Goal: Transaction & Acquisition: Purchase product/service

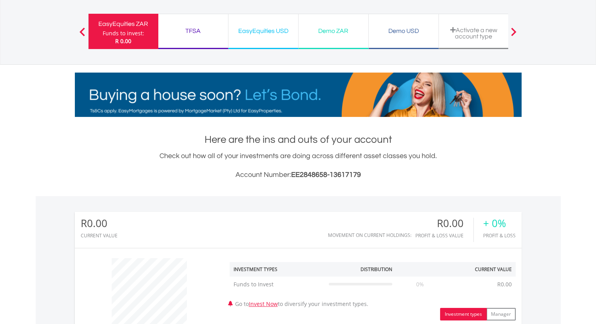
scroll to position [42, 0]
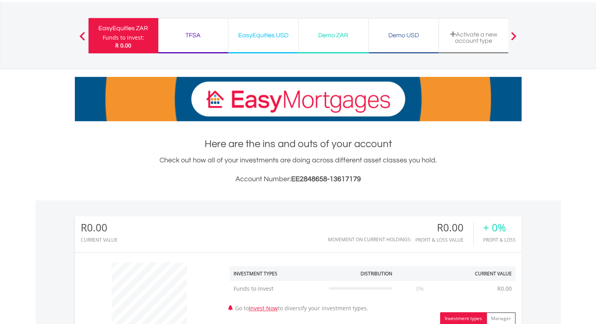
click at [254, 32] on div "EasyEquities USD" at bounding box center [263, 35] width 60 height 11
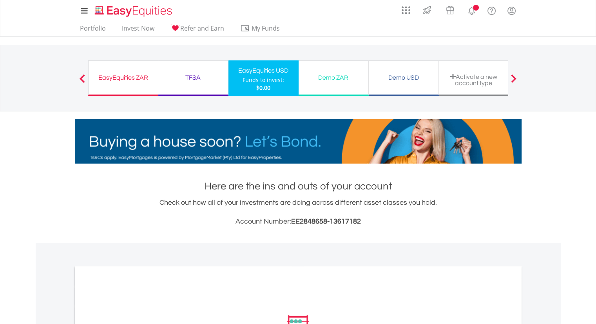
click at [344, 76] on div "Demo ZAR" at bounding box center [333, 77] width 60 height 11
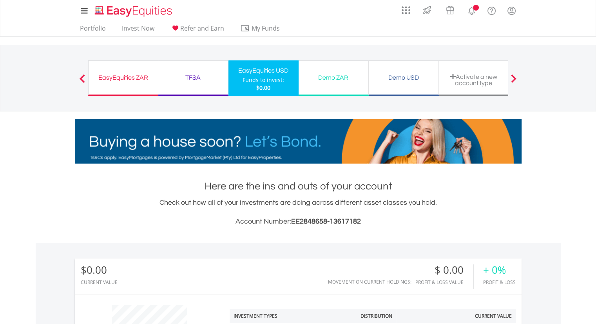
scroll to position [75, 149]
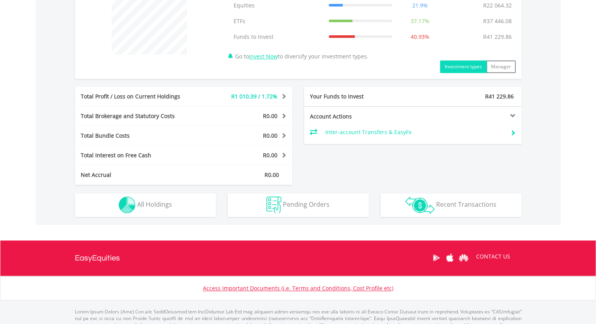
scroll to position [354, 0]
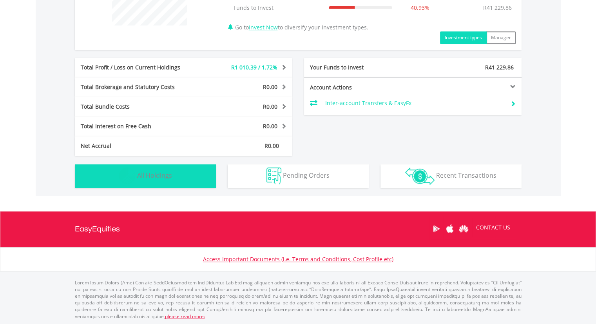
click at [173, 174] on button "Holdings All Holdings" at bounding box center [145, 175] width 141 height 23
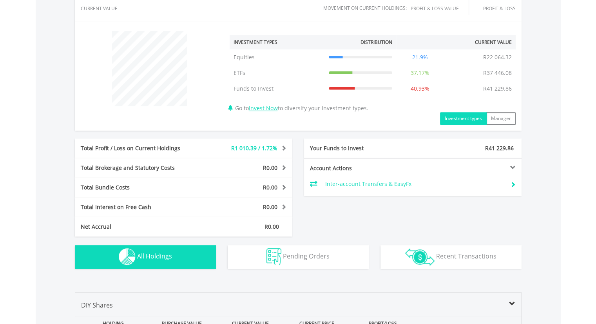
scroll to position [0, 0]
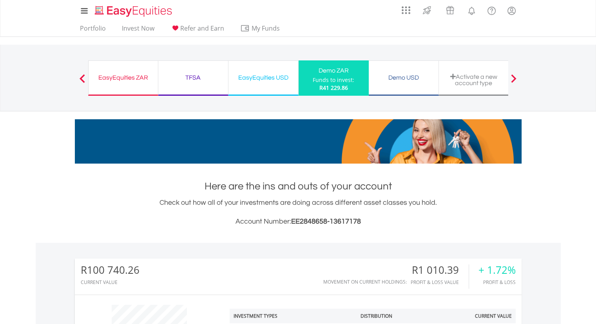
click at [401, 72] on div "Demo USD" at bounding box center [403, 77] width 60 height 11
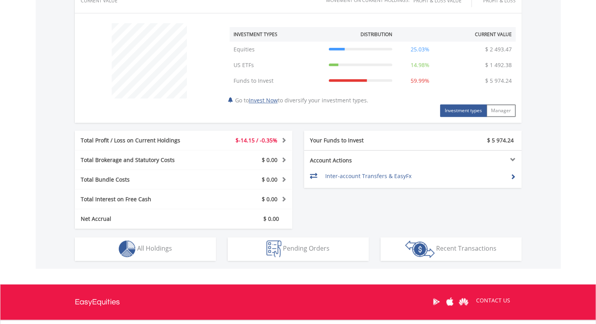
scroll to position [307, 0]
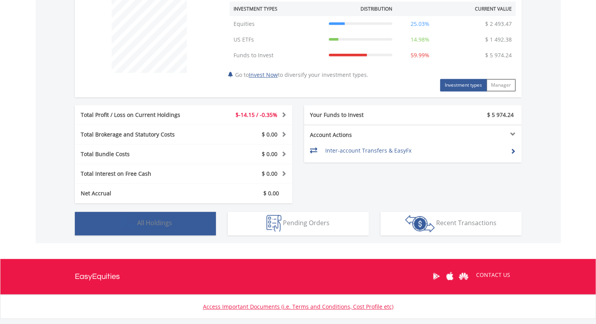
click at [161, 224] on span "All Holdings" at bounding box center [154, 222] width 35 height 9
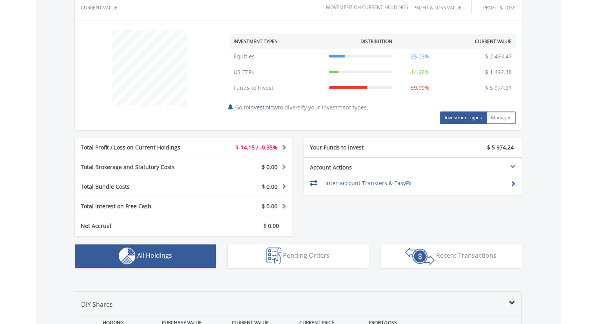
scroll to position [0, 0]
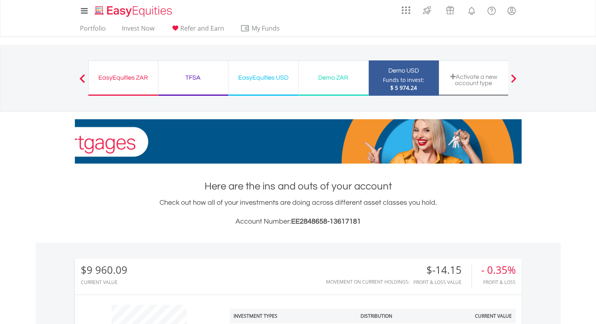
click at [324, 77] on div "Demo ZAR" at bounding box center [333, 77] width 60 height 11
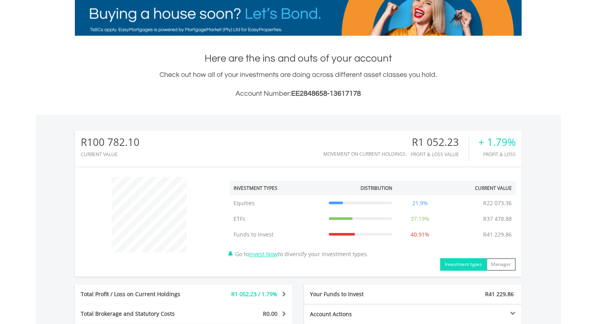
scroll to position [99, 0]
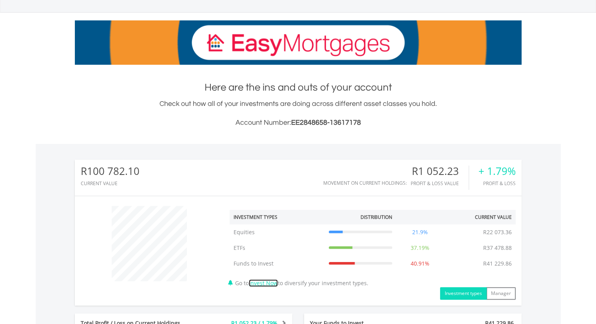
click at [268, 283] on link "Invest Now" at bounding box center [263, 282] width 29 height 7
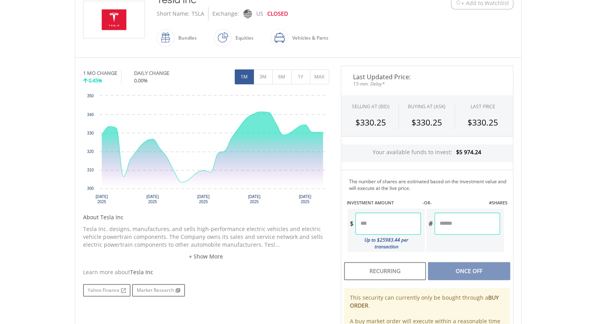
scroll to position [190, 0]
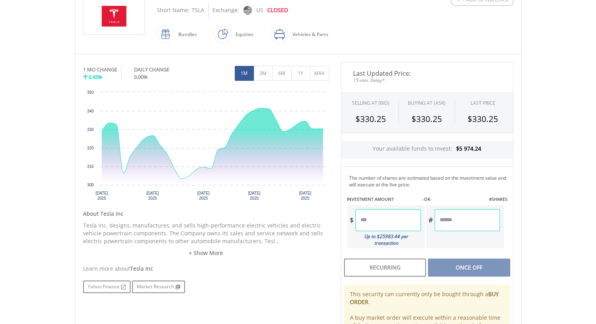
click at [383, 216] on input "number" at bounding box center [387, 220] width 65 height 22
click at [458, 264] on div "Last Updated Price: 15-min. Delay* SELLING AT (BID) BUYING AT (ASK) LAST PRICE …" at bounding box center [427, 215] width 184 height 307
type input "*******"
type input "*****"
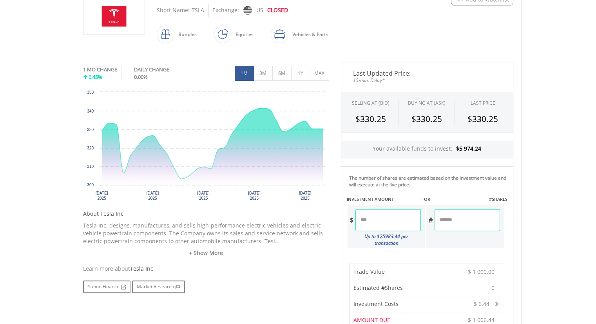
drag, startPoint x: 359, startPoint y: 217, endPoint x: 327, endPoint y: 217, distance: 31.3
click at [327, 217] on div "No chart available. 1 MO CHANGE 0.45% DAILY CHANGE 0.00% 1M 3M 6M 1Y MAX Chart …" at bounding box center [298, 256] width 442 height 388
click at [533, 185] on body "My Investments Invest Now New Listings Sell My Recurring Investments Pending Or…" at bounding box center [298, 215] width 596 height 811
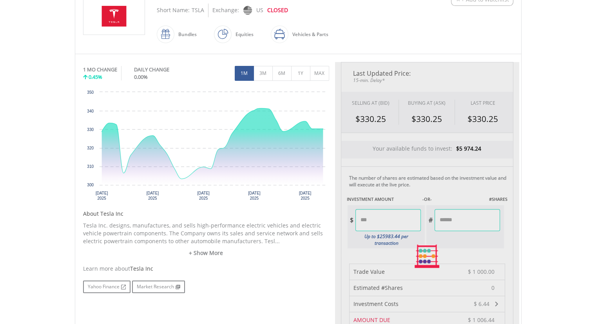
type input "******"
type input "*****"
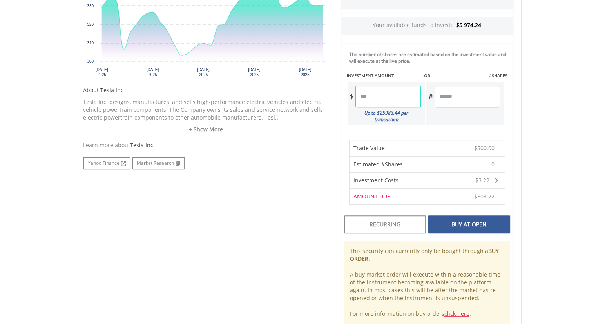
scroll to position [316, 0]
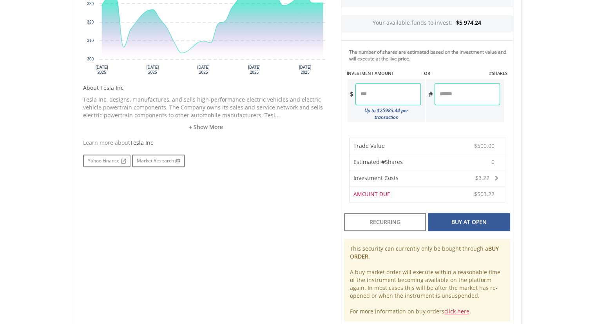
click at [475, 213] on div "Buy At Open" at bounding box center [469, 222] width 82 height 18
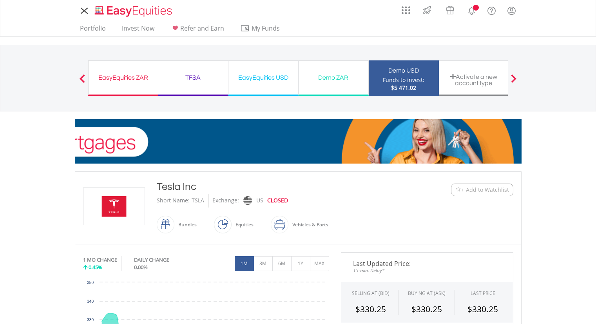
scroll to position [316, 0]
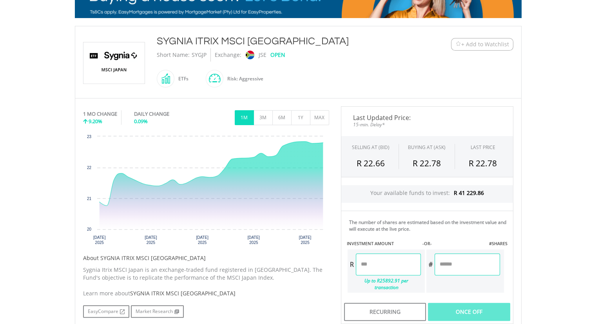
scroll to position [150, 0]
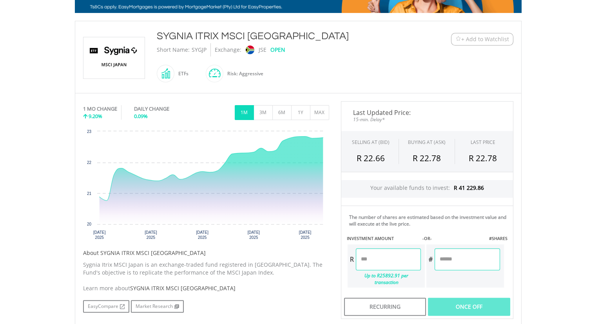
click at [380, 260] on input "number" at bounding box center [388, 259] width 65 height 22
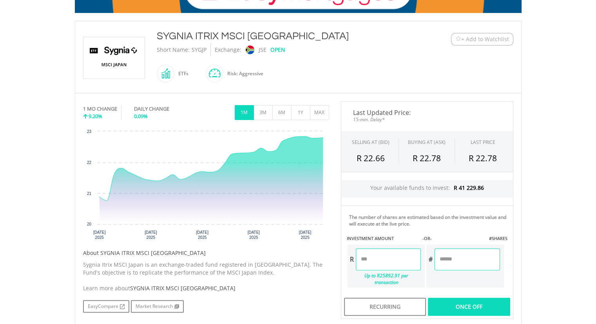
click at [472, 302] on div "Last Updated Price: 15-min. Delay* SELLING AT (BID) BUYING AT (ASK) LAST PRICE …" at bounding box center [427, 209] width 184 height 217
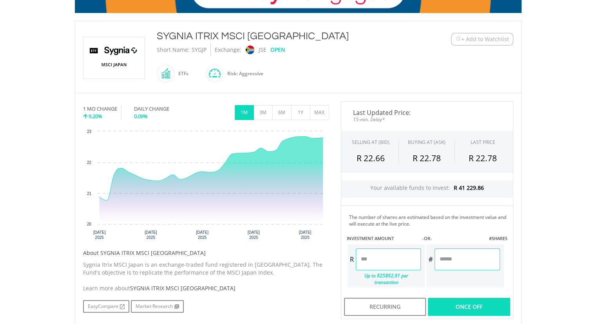
type input "*******"
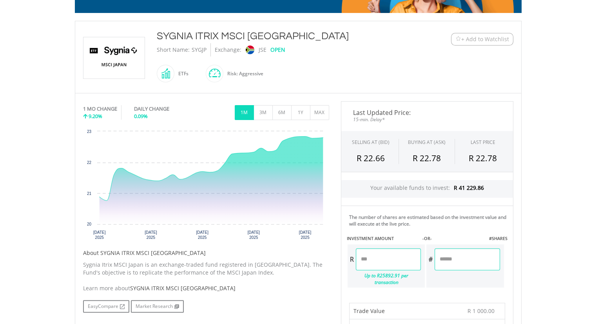
scroll to position [428, 0]
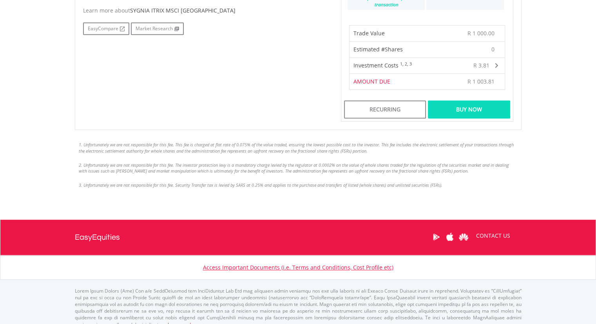
click at [478, 106] on div "Buy Now" at bounding box center [469, 109] width 82 height 18
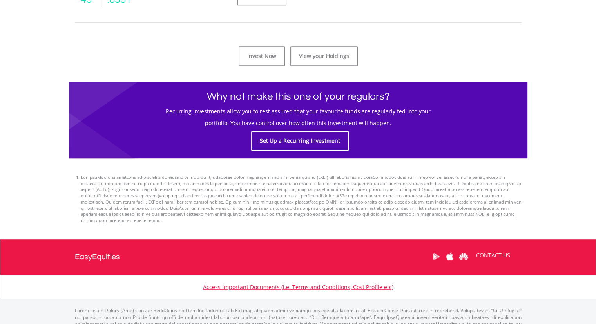
scroll to position [423, 0]
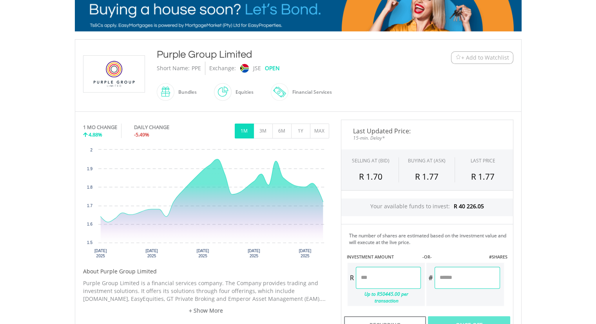
scroll to position [154, 0]
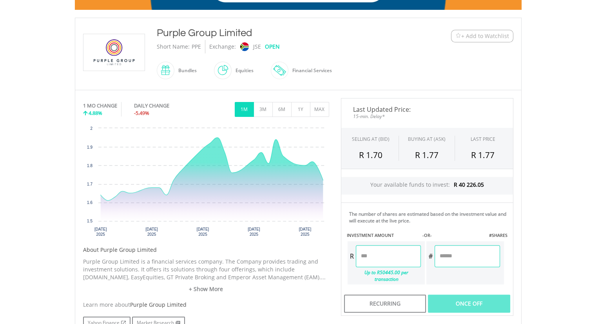
click at [381, 250] on input "number" at bounding box center [388, 256] width 65 height 22
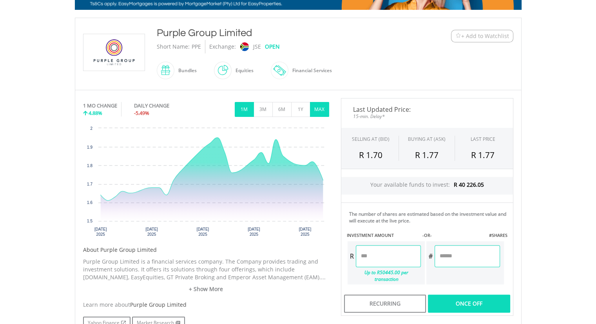
click at [320, 107] on button "MAX" at bounding box center [319, 109] width 19 height 15
type input "*******"
type input "********"
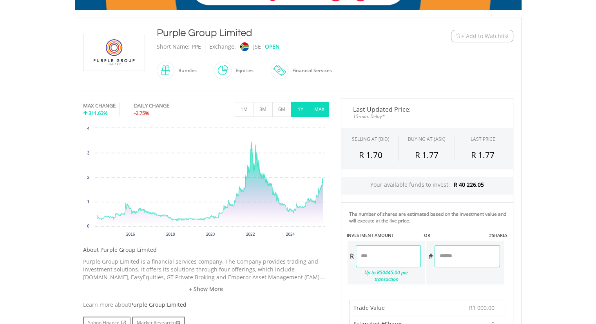
click at [301, 107] on button "1Y" at bounding box center [300, 109] width 19 height 15
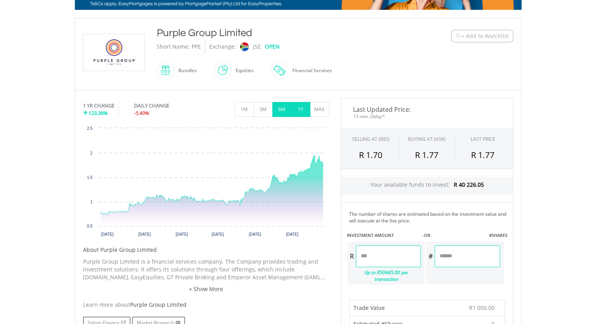
click at [283, 107] on button "6M" at bounding box center [281, 109] width 19 height 15
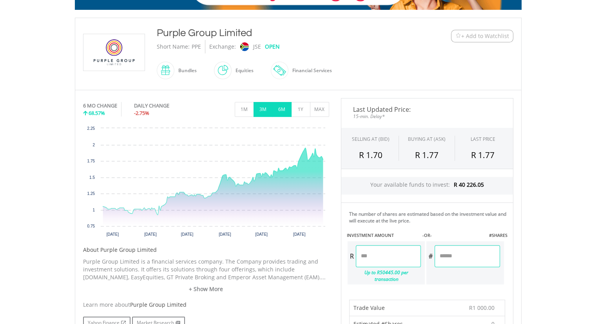
click at [267, 106] on button "3M" at bounding box center [262, 109] width 19 height 15
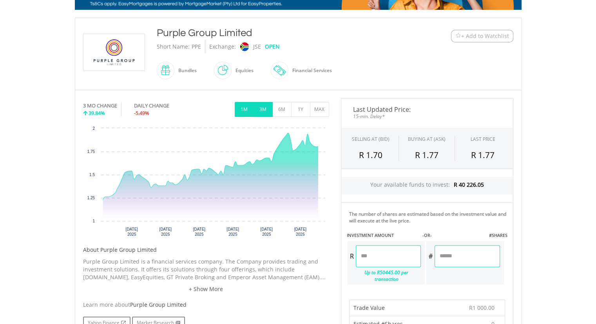
click at [244, 107] on button "1M" at bounding box center [244, 109] width 19 height 15
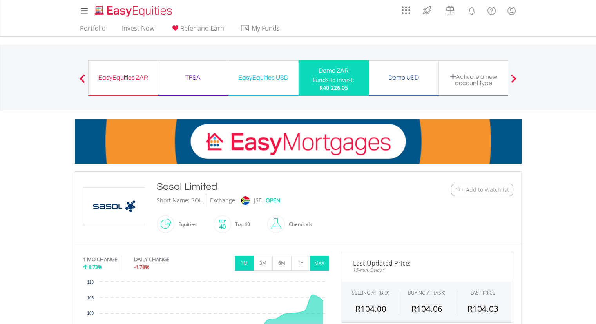
click at [324, 259] on button "MAX" at bounding box center [319, 262] width 19 height 15
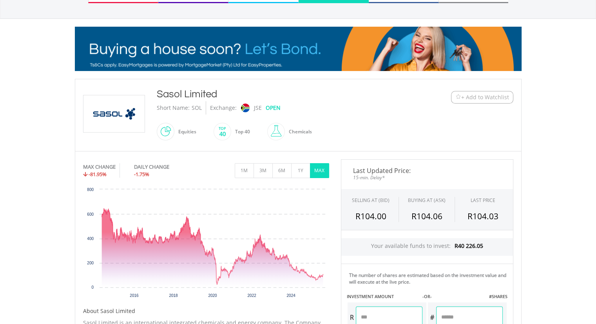
scroll to position [100, 0]
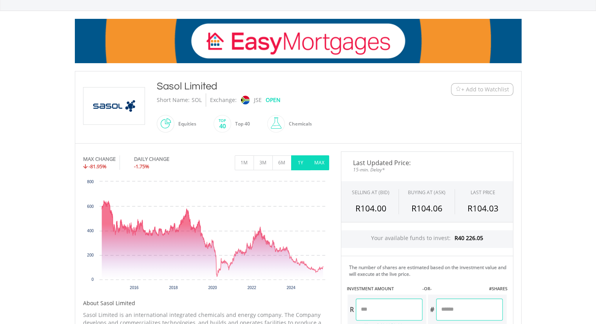
click at [303, 160] on button "1Y" at bounding box center [300, 162] width 19 height 15
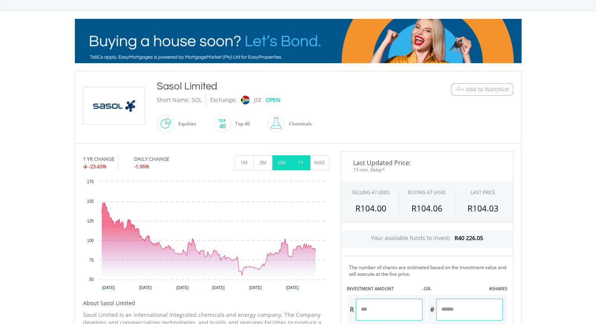
click at [282, 161] on button "6M" at bounding box center [281, 162] width 19 height 15
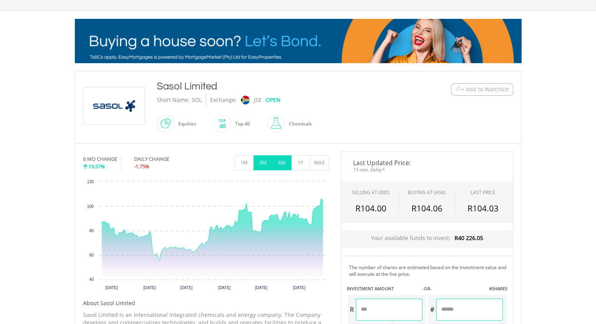
click at [261, 163] on button "3M" at bounding box center [262, 162] width 19 height 15
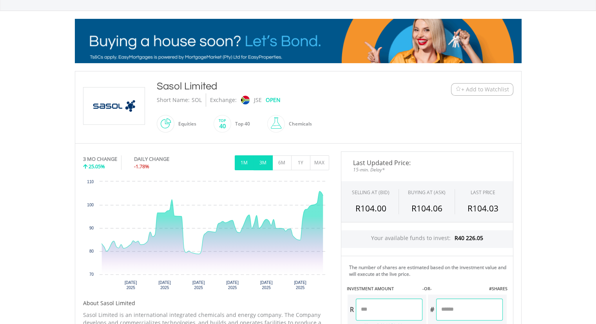
click at [241, 162] on button "1M" at bounding box center [244, 162] width 19 height 15
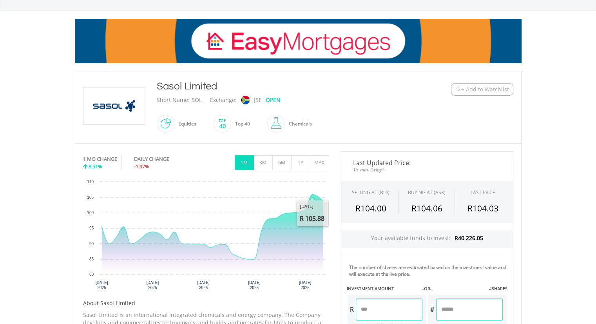
click at [382, 311] on input "number" at bounding box center [389, 309] width 67 height 22
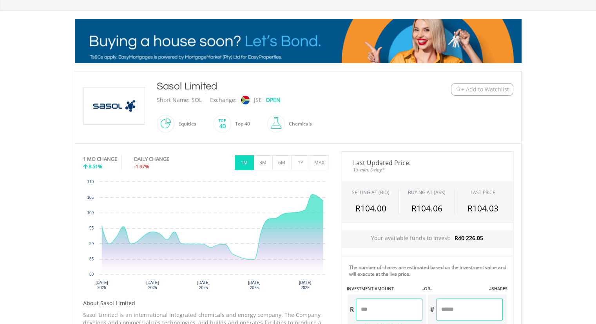
type input "******"
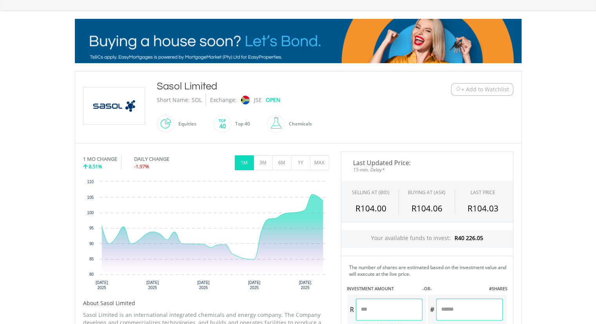
type input "******"
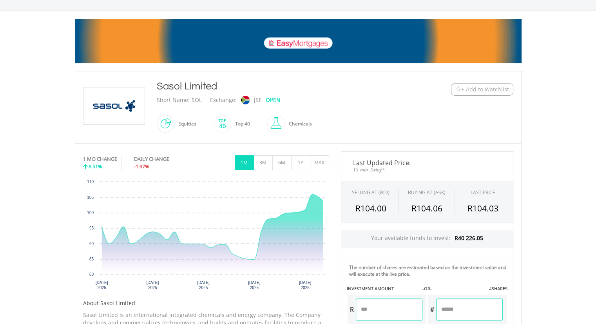
click at [561, 158] on body "My Investments Invest Now New Listings Sell My Recurring Investments Pending Or…" at bounding box center [298, 221] width 596 height 642
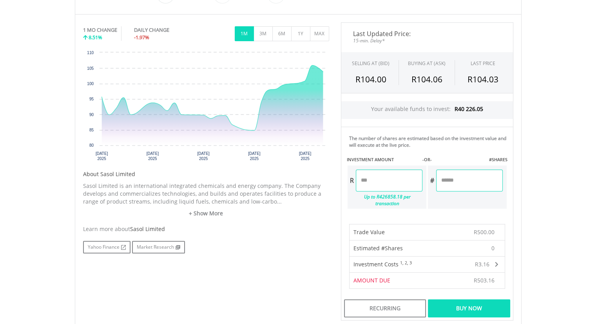
scroll to position [246, 0]
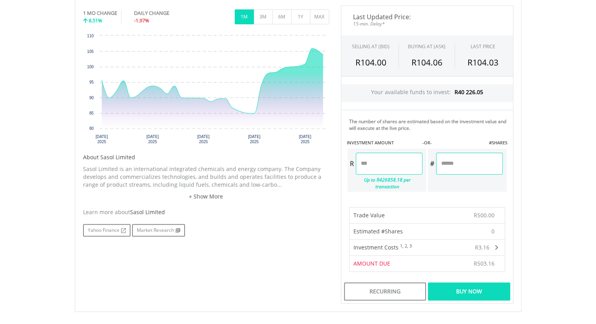
click at [483, 282] on div "Buy Now" at bounding box center [469, 291] width 82 height 18
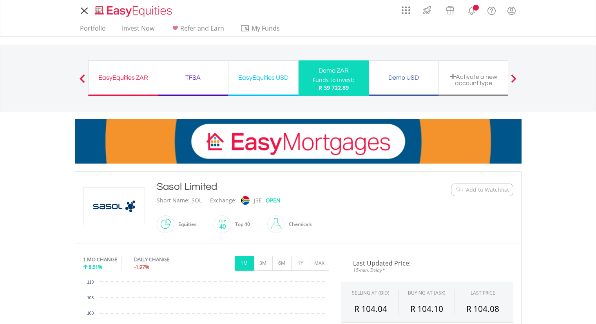
scroll to position [246, 0]
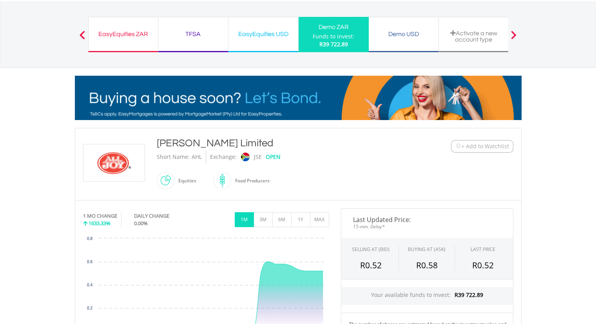
scroll to position [97, 0]
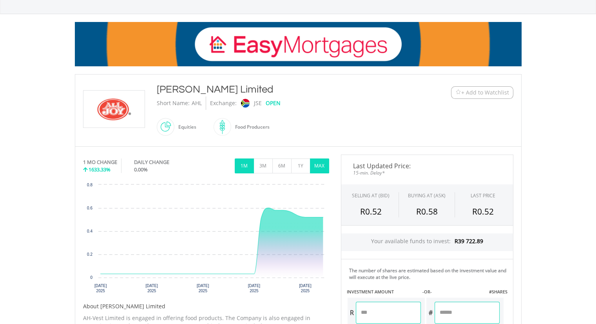
click at [327, 165] on button "MAX" at bounding box center [319, 165] width 19 height 15
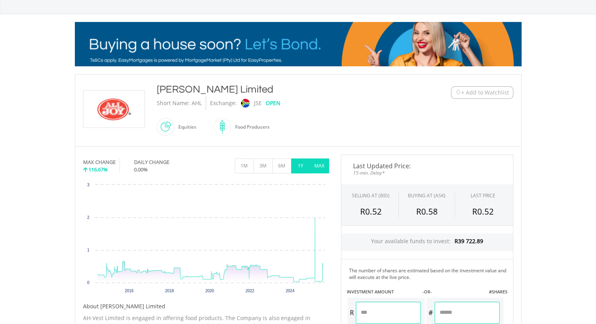
click at [299, 166] on button "1Y" at bounding box center [300, 165] width 19 height 15
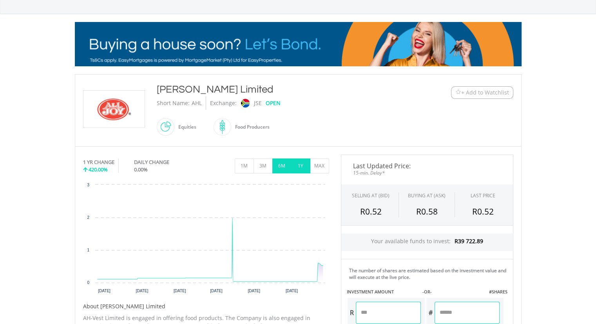
click at [286, 166] on button "6M" at bounding box center [281, 165] width 19 height 15
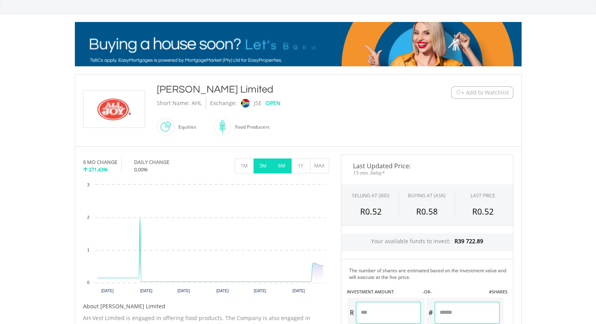
click at [265, 166] on button "3M" at bounding box center [262, 165] width 19 height 15
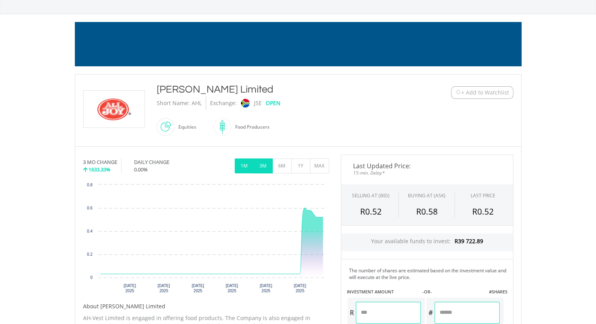
click at [241, 166] on button "1M" at bounding box center [244, 165] width 19 height 15
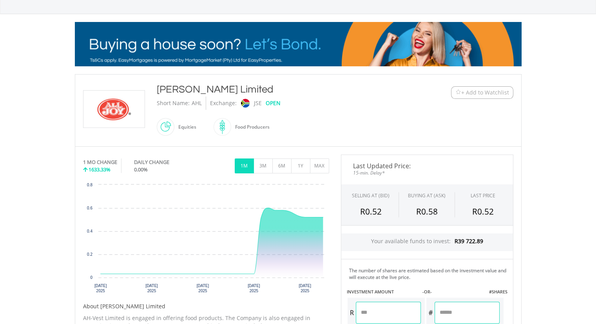
click at [402, 308] on input "number" at bounding box center [388, 312] width 65 height 22
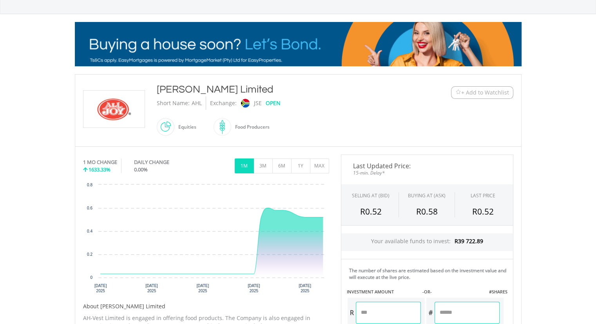
type input "*"
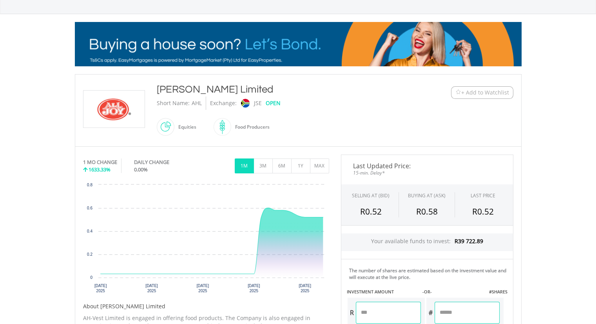
click at [551, 192] on body "My Investments Invest Now New Listings Sell My Recurring Investments Pending Or…" at bounding box center [298, 255] width 596 height 704
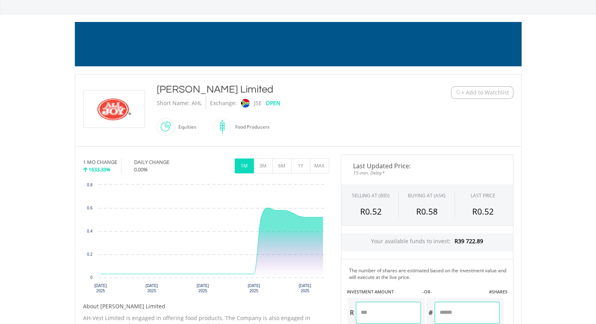
type input "*******"
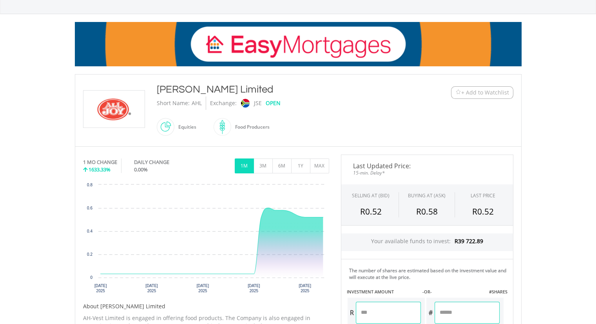
type input "*********"
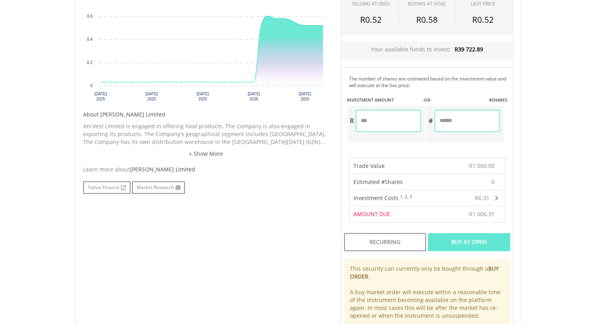
scroll to position [290, 0]
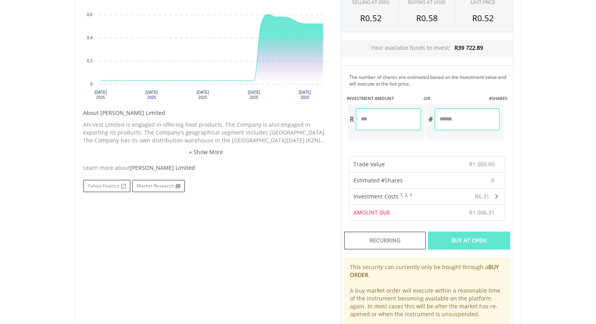
click at [548, 200] on body "My Investments Invest Now New Listings Sell My Recurring Investments Pending Or…" at bounding box center [298, 135] width 596 height 850
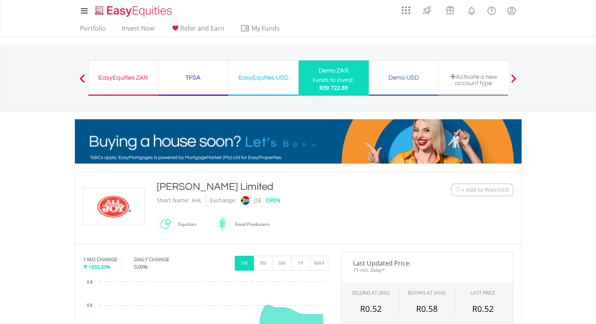
scroll to position [496, 0]
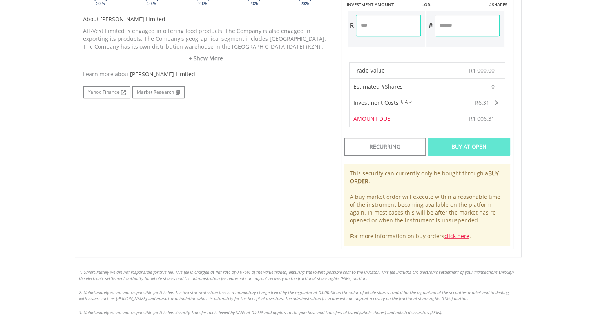
scroll to position [383, 0]
click at [565, 182] on body "My Investments Invest Now New Listings Sell My Recurring Investments Pending Or…" at bounding box center [298, 42] width 596 height 850
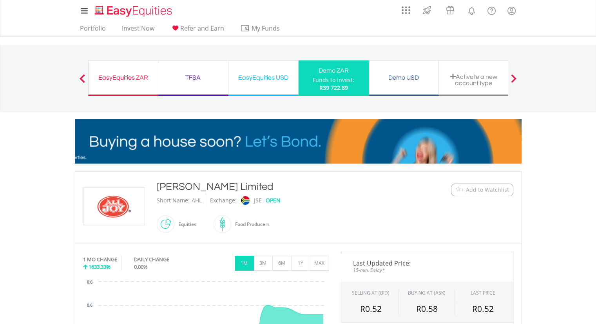
click at [479, 188] on span "+ Add to Watchlist" at bounding box center [485, 190] width 48 height 8
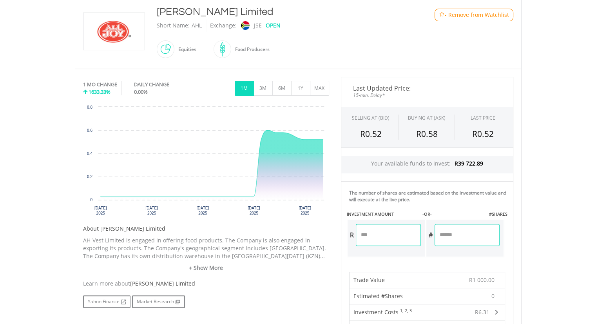
scroll to position [189, 0]
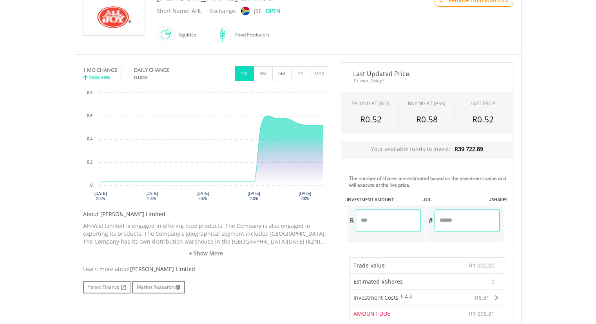
click at [475, 262] on span "R1 000.00" at bounding box center [481, 264] width 25 height 7
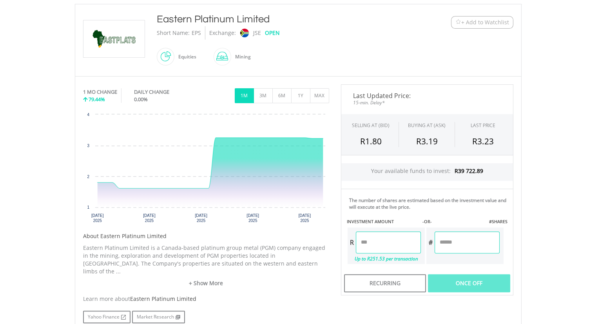
scroll to position [169, 0]
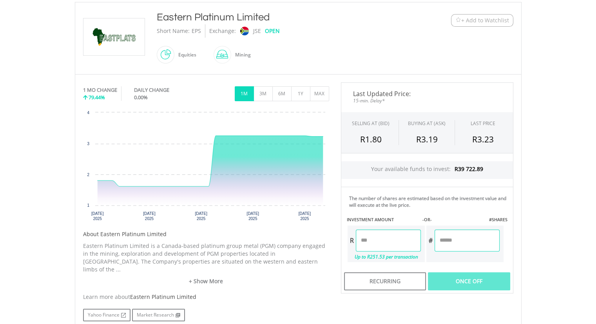
click at [384, 235] on input "number" at bounding box center [388, 240] width 65 height 22
click at [559, 188] on body "My Investments Invest Now New Listings Sell My Recurring Investments Pending Or…" at bounding box center [298, 155] width 596 height 649
type input "******"
type input "********"
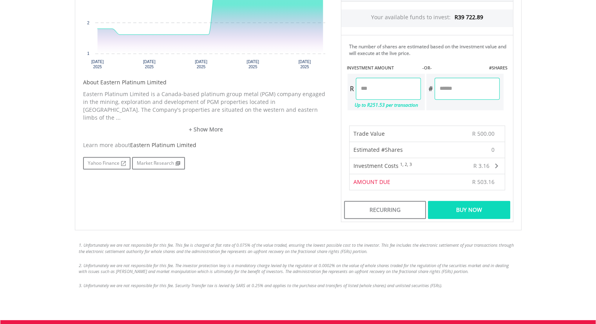
scroll to position [334, 0]
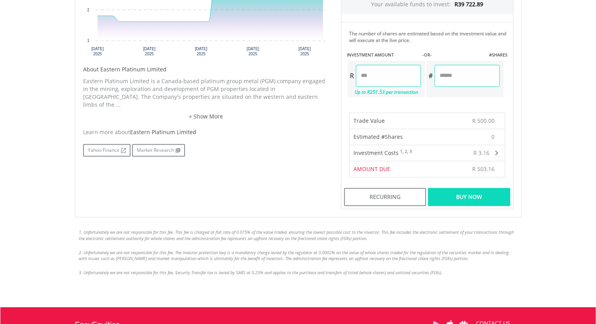
click at [473, 195] on div "Buy Now" at bounding box center [469, 197] width 82 height 18
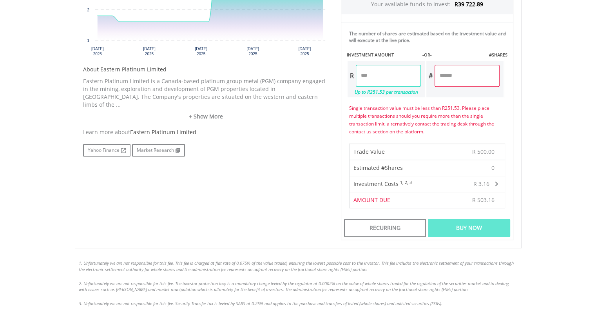
drag, startPoint x: 379, startPoint y: 74, endPoint x: 335, endPoint y: 72, distance: 43.9
click at [335, 72] on div "Last Updated Price: 15-min. Delay* SELLING AT (BID) BUYING AT (ASK) LAST PRICE …" at bounding box center [427, 79] width 184 height 322
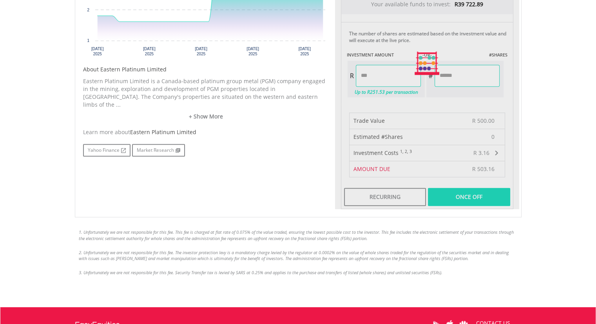
click at [540, 126] on body "My Investments Invest Now New Listings Sell My Recurring Investments Pending Or…" at bounding box center [298, 46] width 596 height 760
type input "******"
type input "*******"
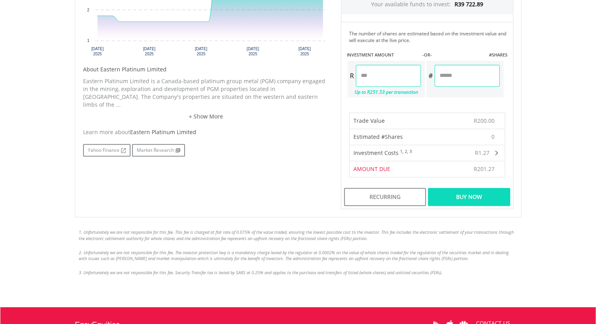
drag, startPoint x: 384, startPoint y: 72, endPoint x: 284, endPoint y: 70, distance: 99.9
click at [285, 71] on div "No chart available. 1 MO CHANGE 79.44% DAILY CHANGE 0.00% 1M 3M 6M 1Y MAX Chart…" at bounding box center [298, 63] width 442 height 291
click at [556, 96] on body "My Investments Invest Now New Listings Sell My Recurring Investments Pending Or…" at bounding box center [298, 46] width 596 height 760
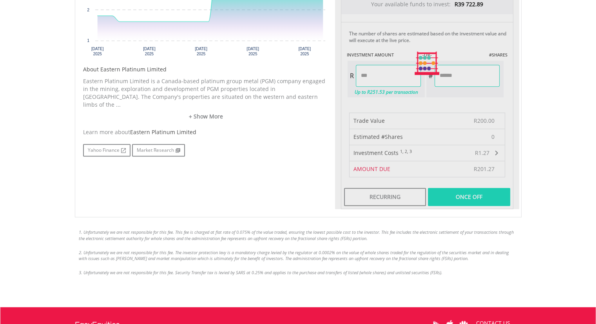
type input "******"
type input "*******"
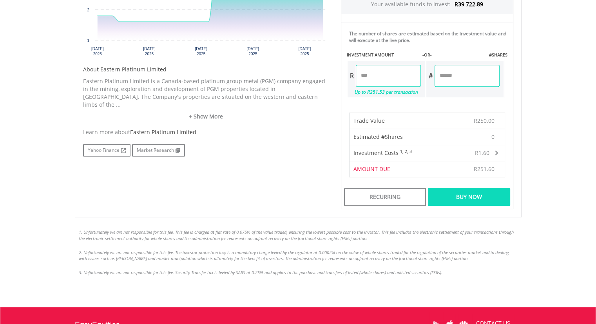
click at [472, 194] on div "Buy Now" at bounding box center [469, 197] width 82 height 18
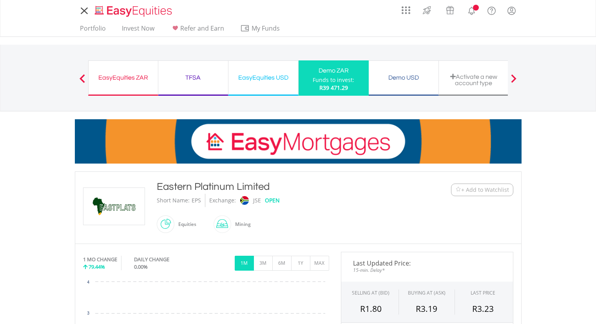
scroll to position [310, 0]
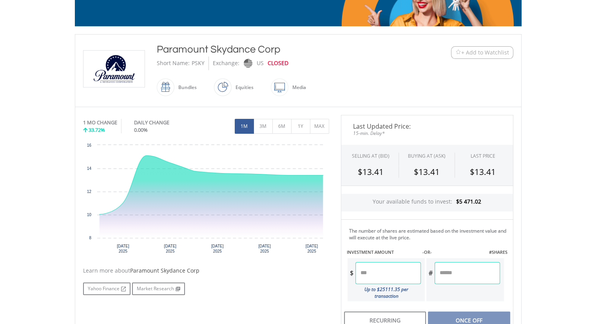
scroll to position [164, 0]
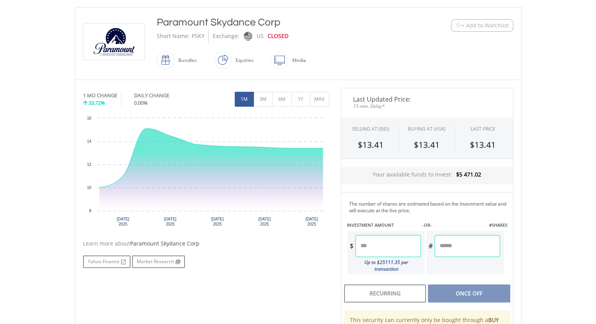
click at [371, 250] on input "number" at bounding box center [387, 246] width 65 height 22
click at [553, 208] on body "My Investments Invest Now New Listings Sell My Recurring Investments Pending Or…" at bounding box center [298, 191] width 596 height 711
type input "******"
type input "*******"
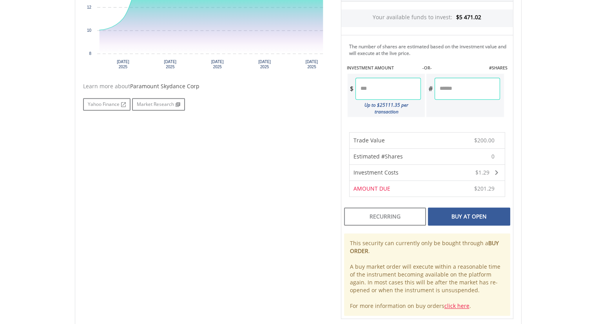
scroll to position [333, 0]
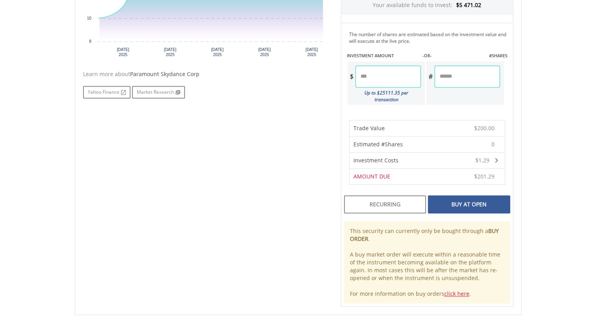
click at [472, 197] on div "Buy At Open" at bounding box center [469, 204] width 82 height 18
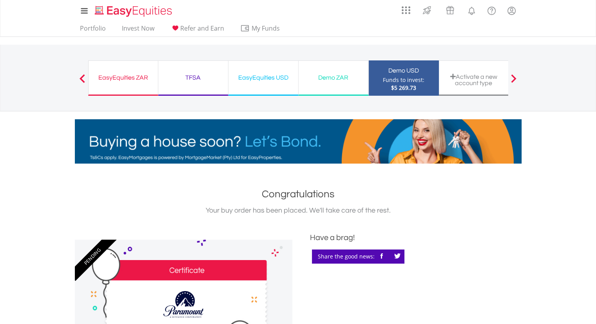
click at [256, 76] on div "EasyEquities USD" at bounding box center [263, 77] width 60 height 11
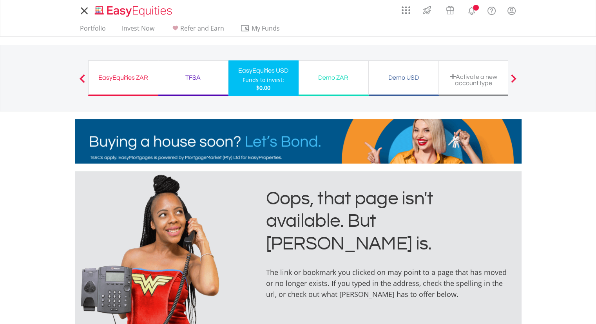
click at [333, 78] on div "Demo ZAR" at bounding box center [333, 77] width 60 height 11
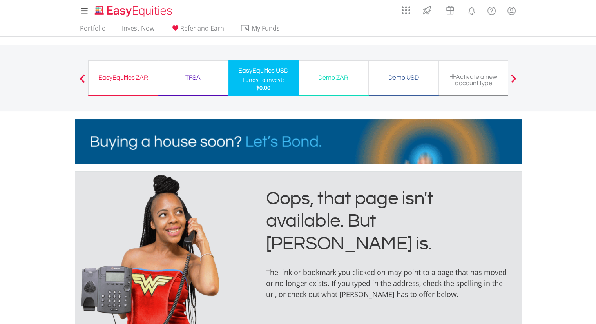
click at [334, 79] on div "Demo ZAR" at bounding box center [333, 77] width 60 height 11
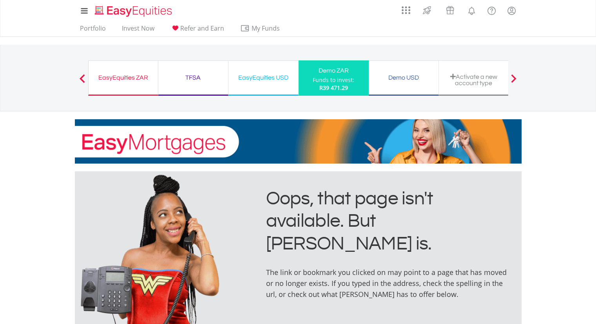
click at [327, 78] on div "Funds to invest:" at bounding box center [334, 80] width 42 height 8
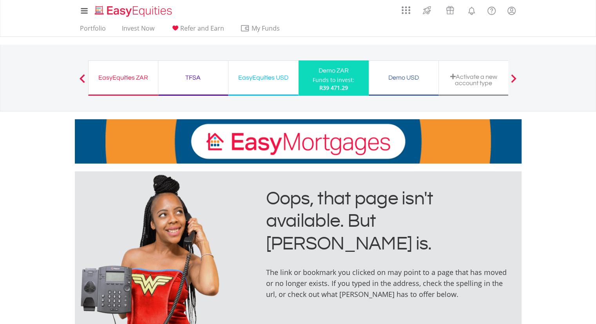
click at [398, 80] on div "Demo USD" at bounding box center [403, 77] width 60 height 11
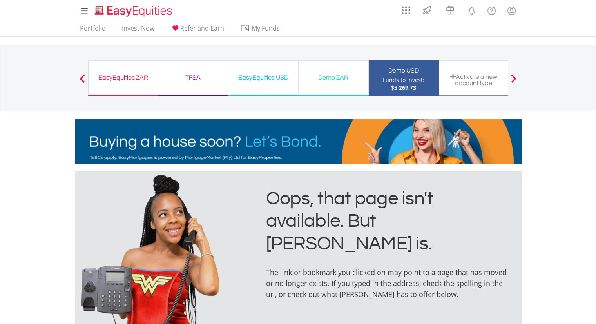
click at [118, 76] on div "EasyEquities ZAR" at bounding box center [123, 77] width 60 height 11
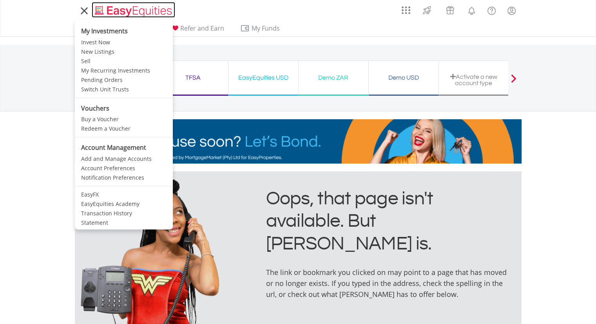
click at [97, 14] on img "Home page" at bounding box center [134, 11] width 82 height 13
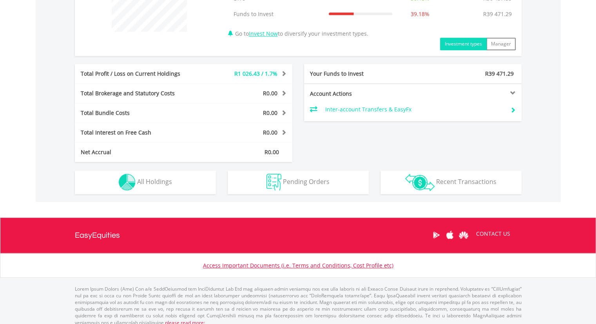
scroll to position [354, 0]
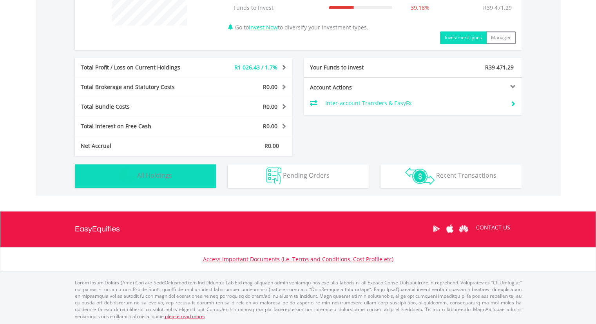
click at [124, 176] on img "button" at bounding box center [127, 175] width 17 height 17
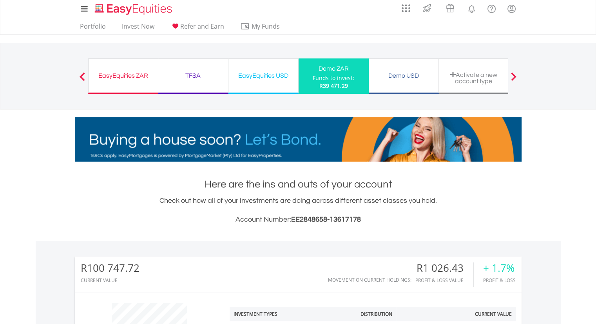
scroll to position [0, 0]
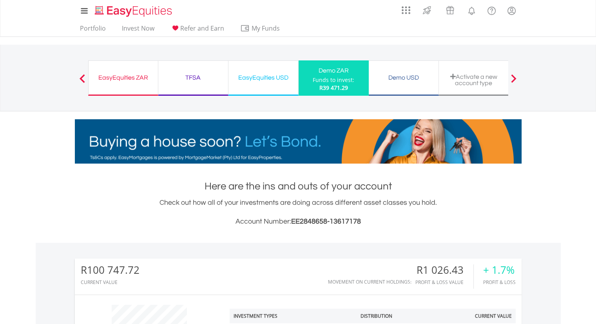
click at [407, 78] on div "Demo USD" at bounding box center [403, 77] width 60 height 11
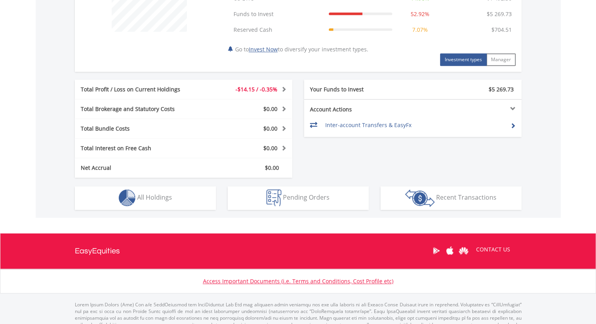
scroll to position [356, 0]
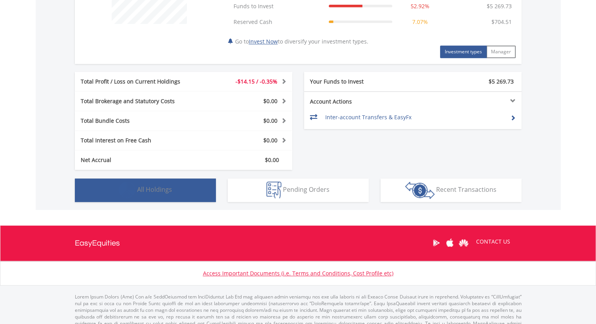
click at [152, 186] on span "All Holdings" at bounding box center [154, 189] width 35 height 9
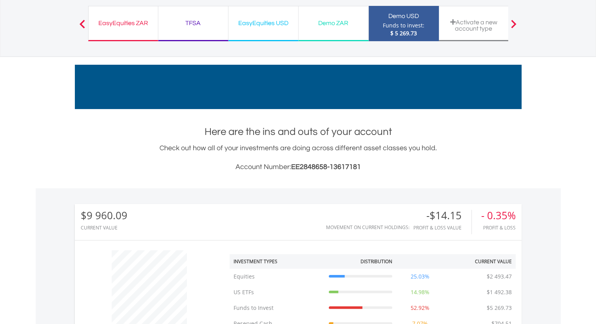
scroll to position [0, 0]
